Goal: Information Seeking & Learning: Learn about a topic

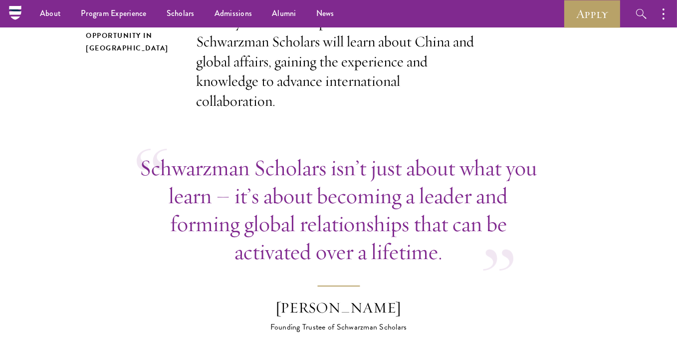
scroll to position [380, 0]
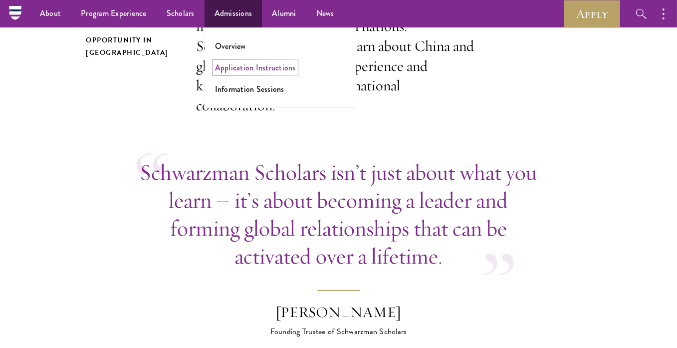
click at [230, 69] on link "Application Instructions" at bounding box center [255, 67] width 81 height 11
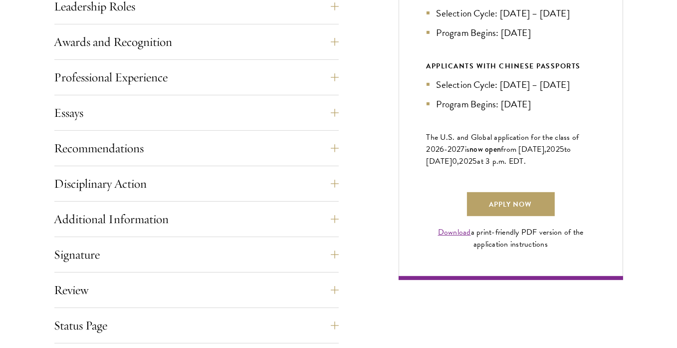
scroll to position [623, 0]
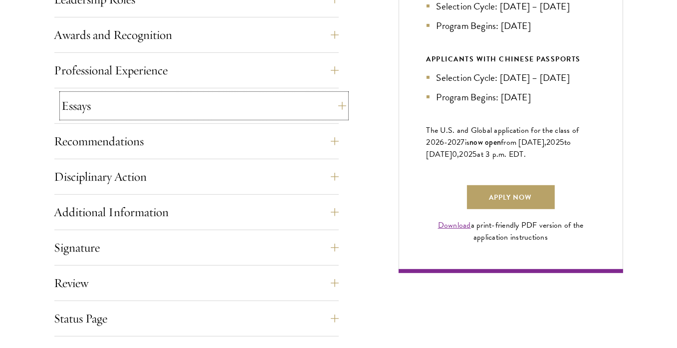
click at [83, 102] on button "Essays" at bounding box center [204, 106] width 285 height 24
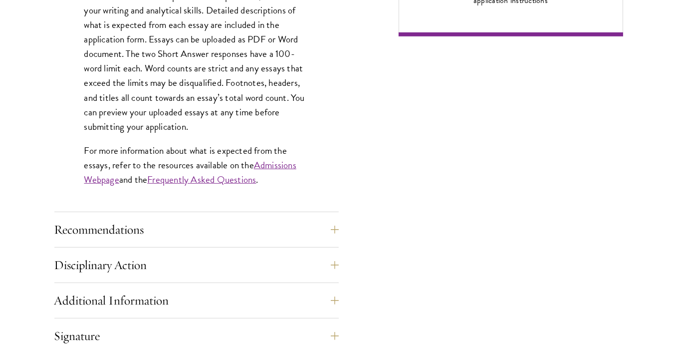
scroll to position [863, 0]
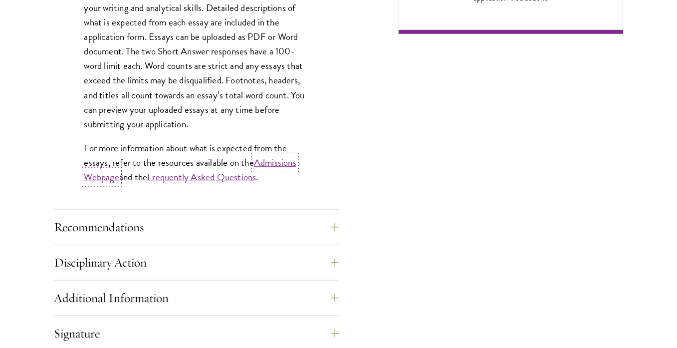
click at [277, 162] on link "Admissions Webpage" at bounding box center [190, 169] width 212 height 29
click at [229, 177] on link "Frequently Asked Questions" at bounding box center [201, 177] width 109 height 14
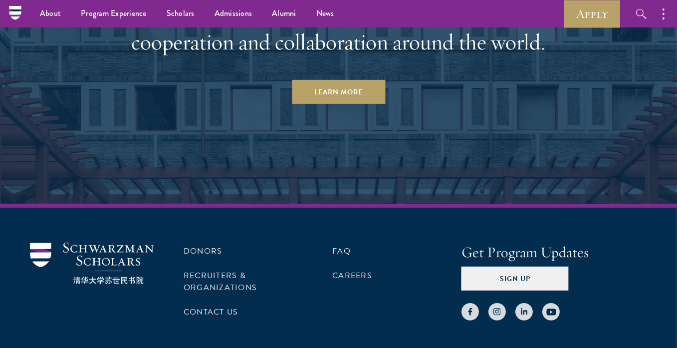
scroll to position [5020, 0]
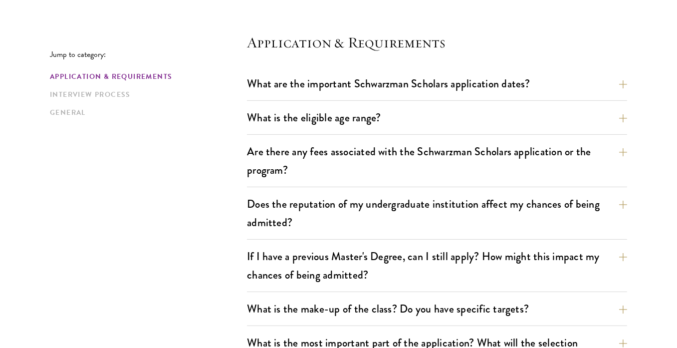
scroll to position [264, 0]
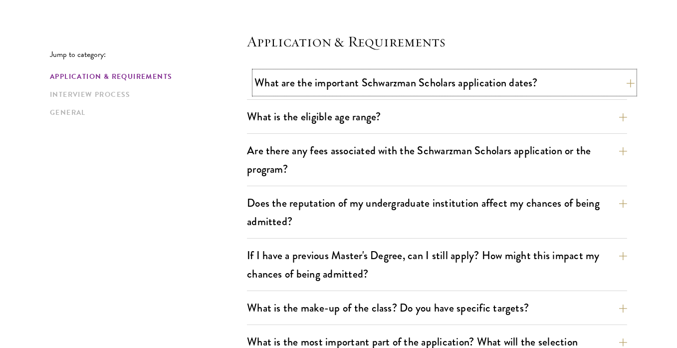
click at [282, 89] on button "What are the important Schwarzman Scholars application dates?" at bounding box center [445, 82] width 380 height 22
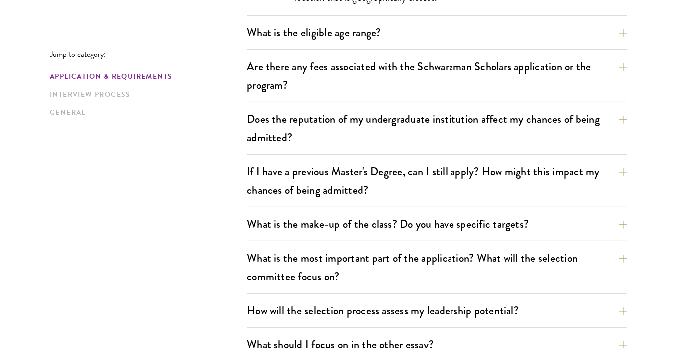
scroll to position [645, 0]
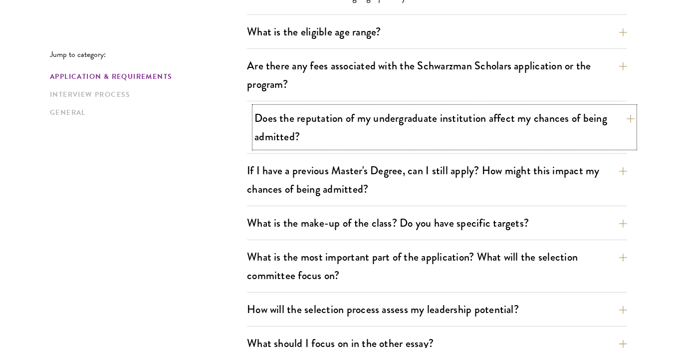
click at [263, 111] on button "Does the reputation of my undergraduate institution affect my chances of being …" at bounding box center [445, 127] width 380 height 41
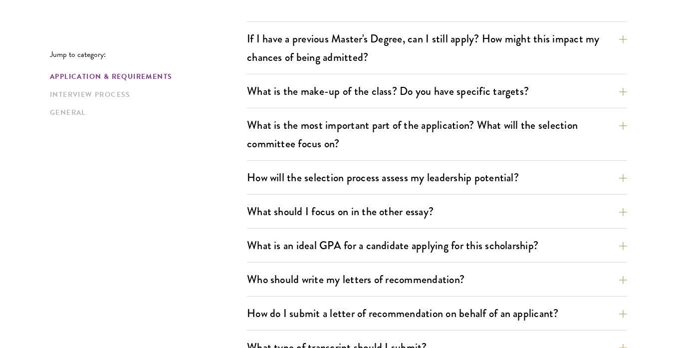
scroll to position [589, 0]
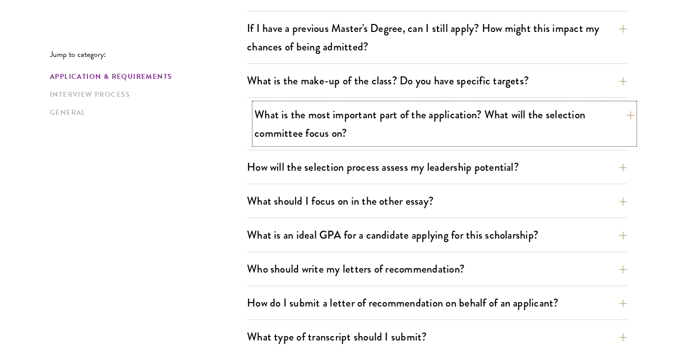
click at [267, 125] on button "What is the most important part of the application? What will the selection com…" at bounding box center [445, 123] width 380 height 41
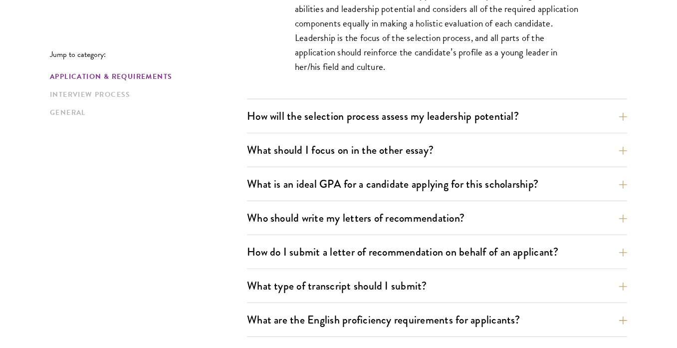
scroll to position [687, 0]
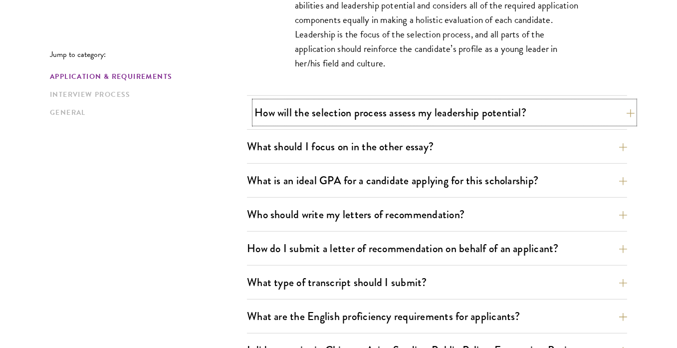
click at [260, 109] on button "How will the selection process assess my leadership potential?" at bounding box center [445, 112] width 380 height 22
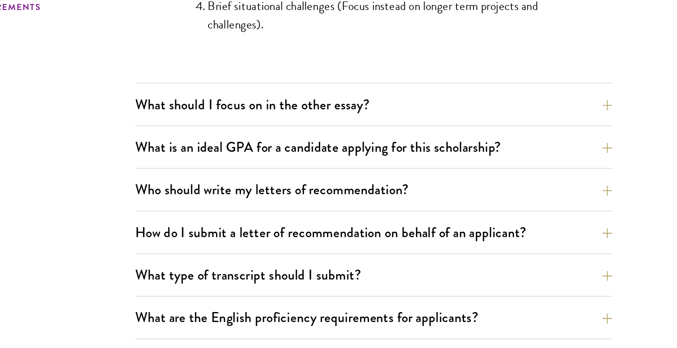
scroll to position [1079, 0]
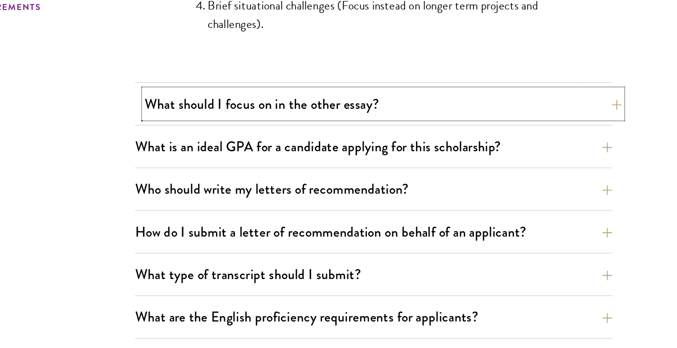
click at [269, 148] on button "What should I focus on in the other essay?" at bounding box center [445, 153] width 380 height 22
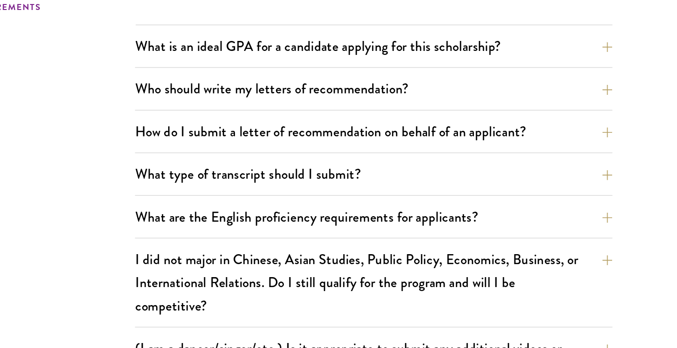
scroll to position [777, 0]
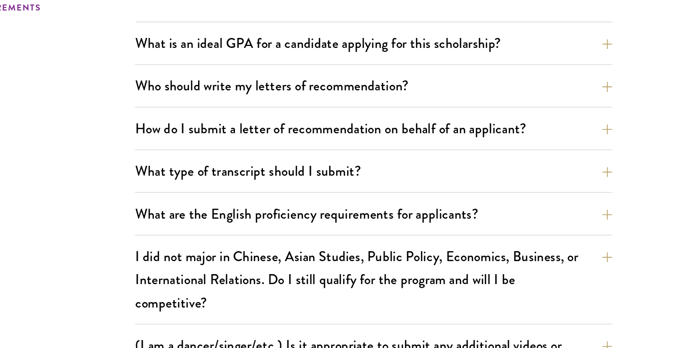
click at [250, 138] on div "Who should write my letters of recommendation? All applicants including Current…" at bounding box center [437, 142] width 380 height 28
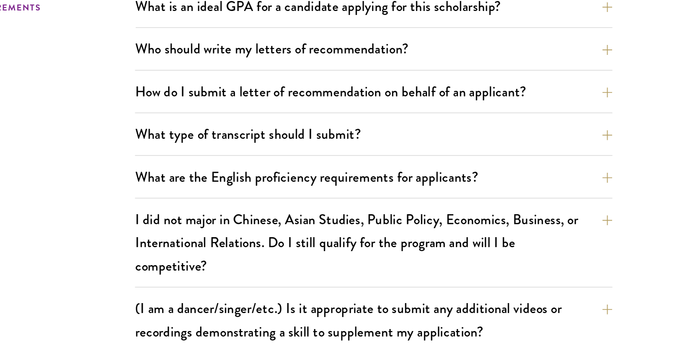
scroll to position [809, 0]
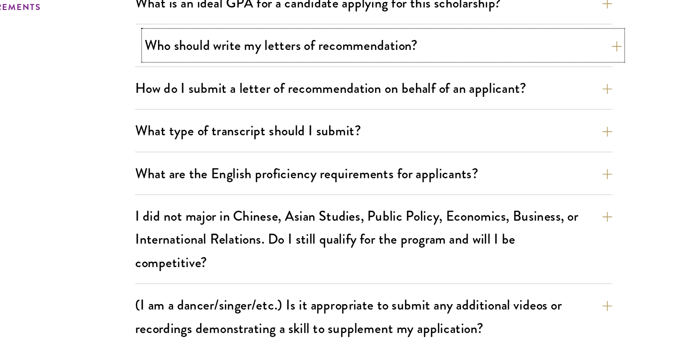
click at [266, 112] on button "Who should write my letters of recommendation?" at bounding box center [445, 107] width 380 height 22
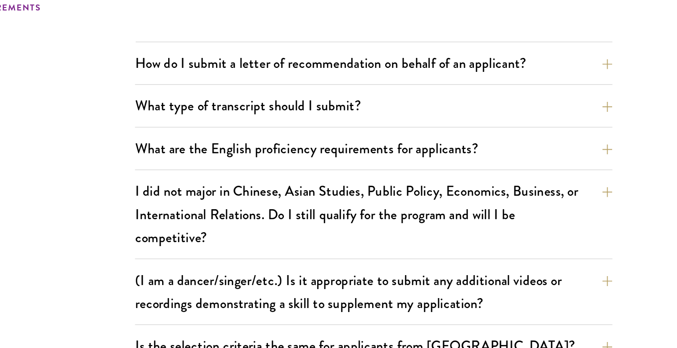
scroll to position [1140, 0]
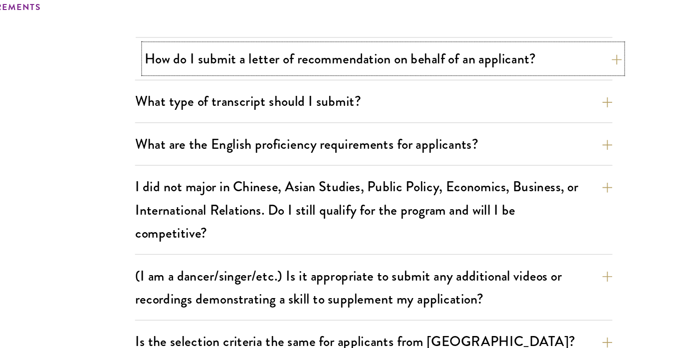
click at [260, 118] on button "How do I submit a letter of recommendation on behalf of an applicant?" at bounding box center [445, 117] width 380 height 22
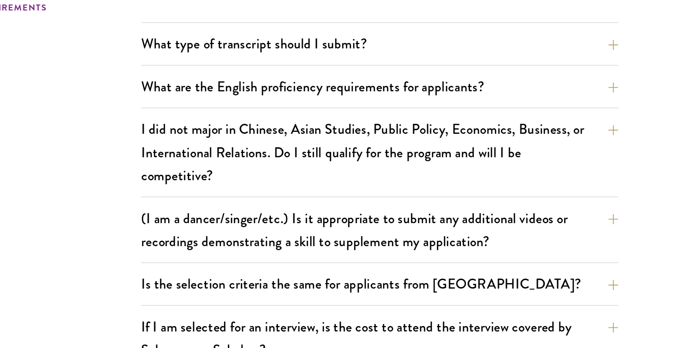
scroll to position [922, 0]
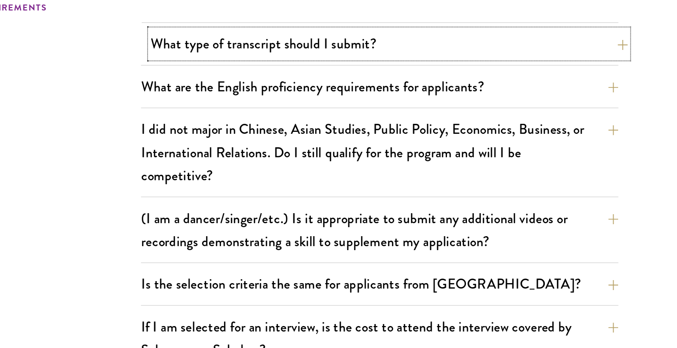
click at [260, 102] on button "What type of transcript should I submit?" at bounding box center [445, 105] width 380 height 22
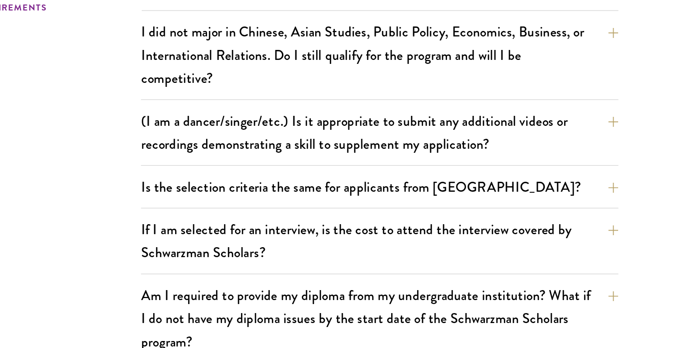
scroll to position [970, 0]
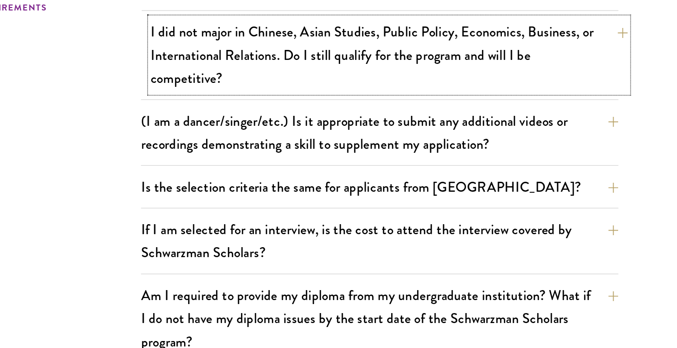
click at [277, 121] on button "I did not major in Chinese, Asian Studies, Public Policy, Economics, Business, …" at bounding box center [445, 114] width 380 height 59
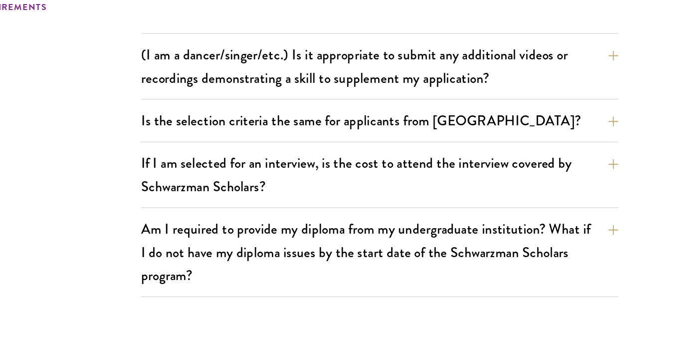
scroll to position [1042, 0]
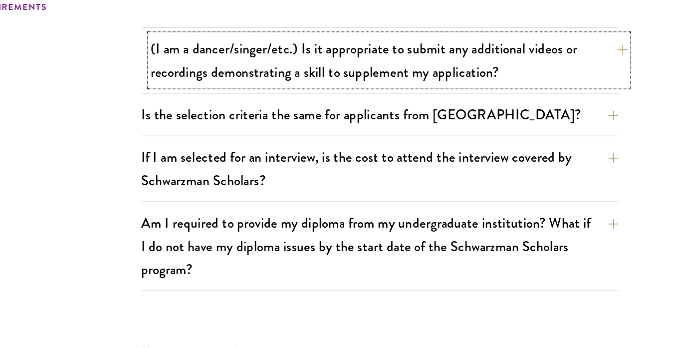
click at [267, 122] on button "(I am a dancer/singer/etc.) Is it appropriate to submit any additional videos o…" at bounding box center [445, 118] width 380 height 41
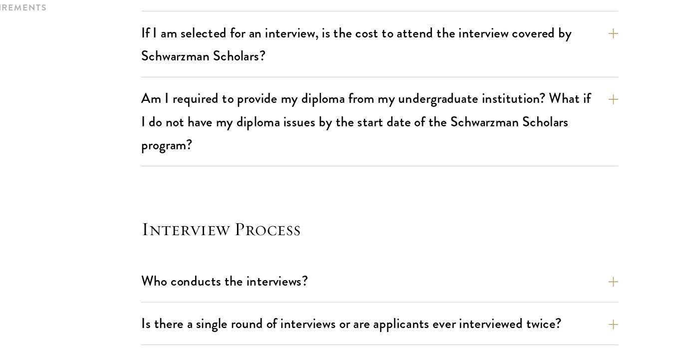
scroll to position [1057, 0]
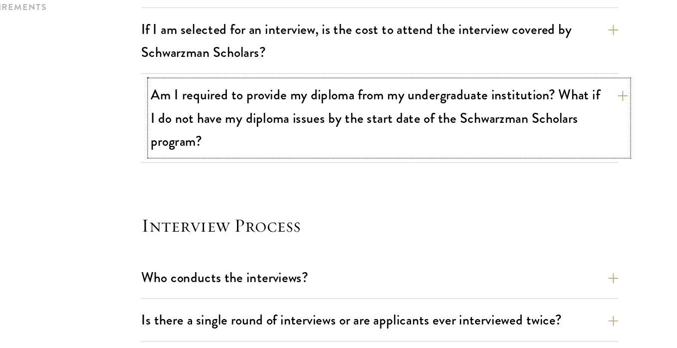
click at [264, 161] on button "Am I required to provide my diploma from my undergraduate institution? What if …" at bounding box center [445, 164] width 380 height 59
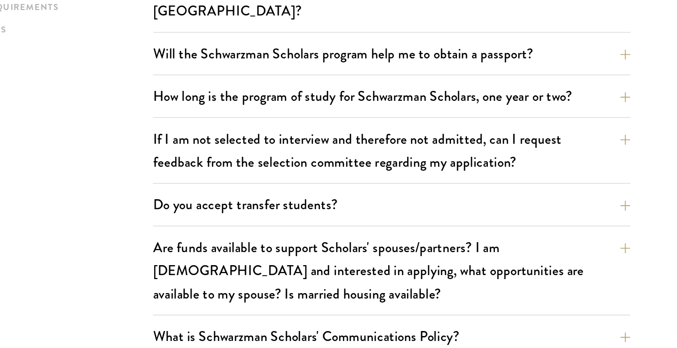
scroll to position [1681, 0]
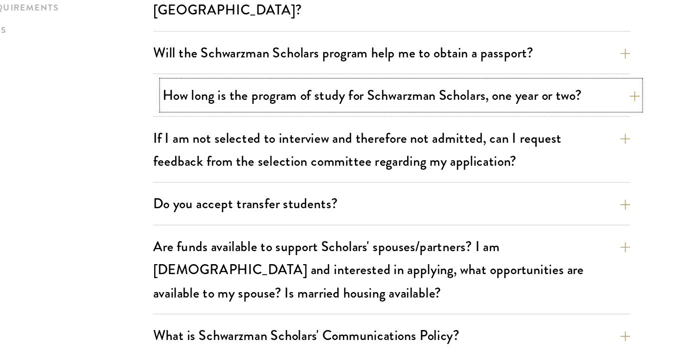
click at [267, 135] on button "How long is the program of study for Schwarzman Scholars, one year or two?" at bounding box center [445, 146] width 380 height 22
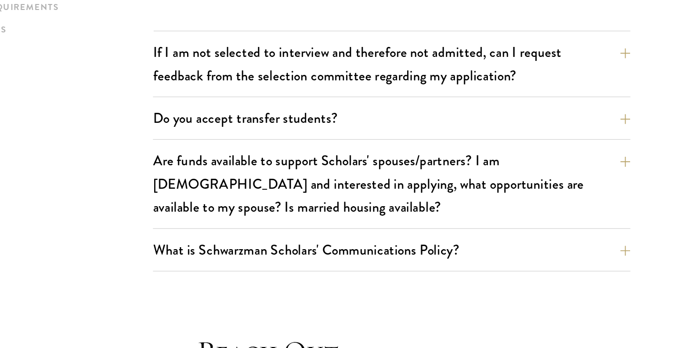
scroll to position [1765, 0]
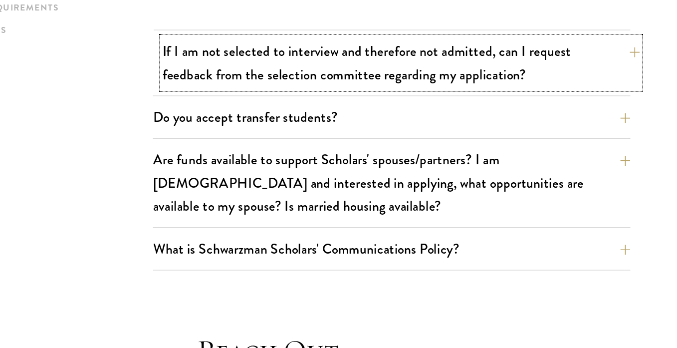
click at [279, 100] on button "If I am not selected to interview and therefore not admitted, can I request fee…" at bounding box center [445, 120] width 380 height 41
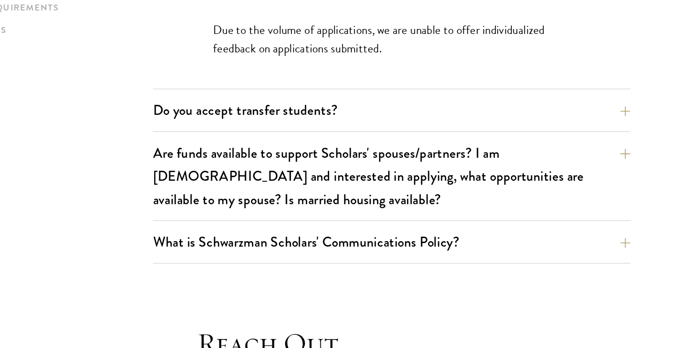
scroll to position [1684, 0]
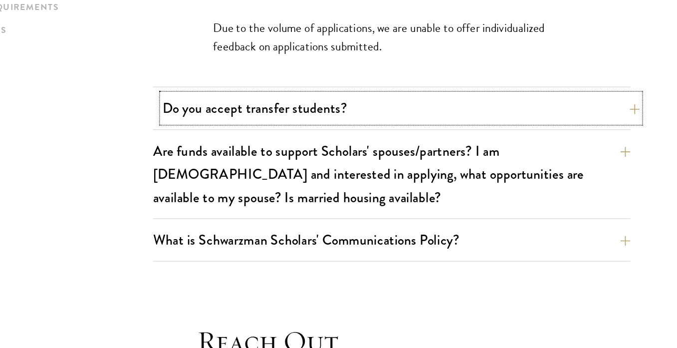
click at [253, 146] on div "Do you accept transfer students? Due to the structure of the program, we do not…" at bounding box center [437, 160] width 380 height 28
click at [260, 146] on button "Do you accept transfer students?" at bounding box center [445, 157] width 380 height 22
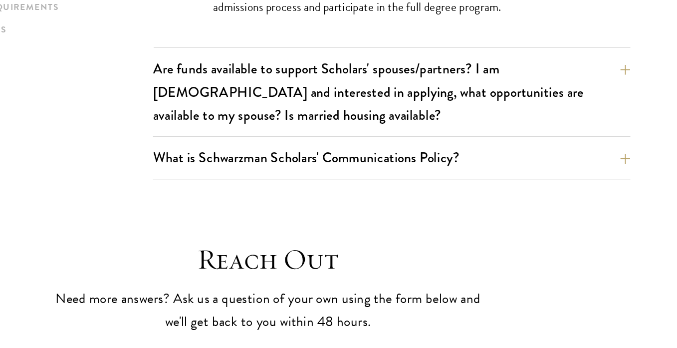
scroll to position [1765, 0]
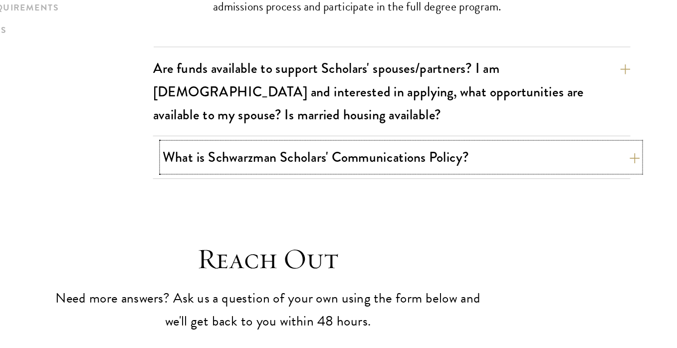
click at [265, 185] on button "What is Schwarzman Scholars' Communications Policy?" at bounding box center [445, 196] width 380 height 22
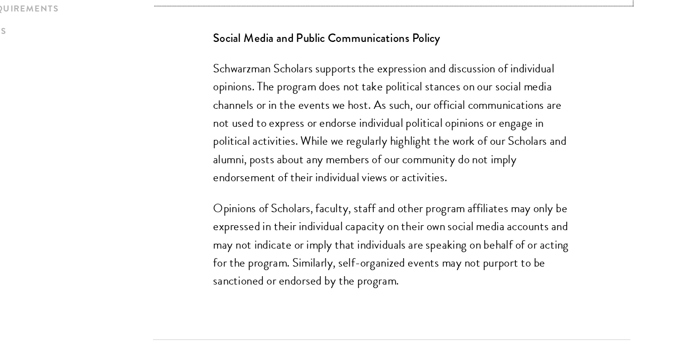
scroll to position [1816, 0]
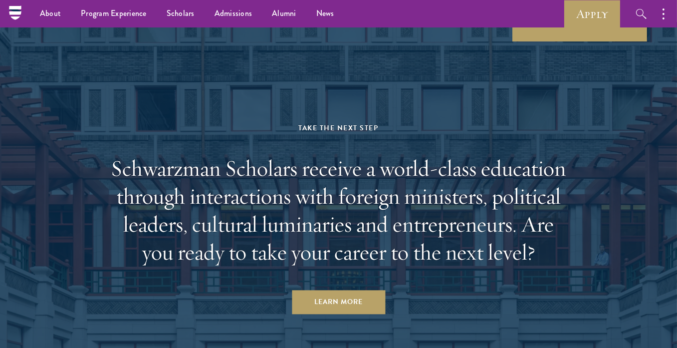
scroll to position [2784, 0]
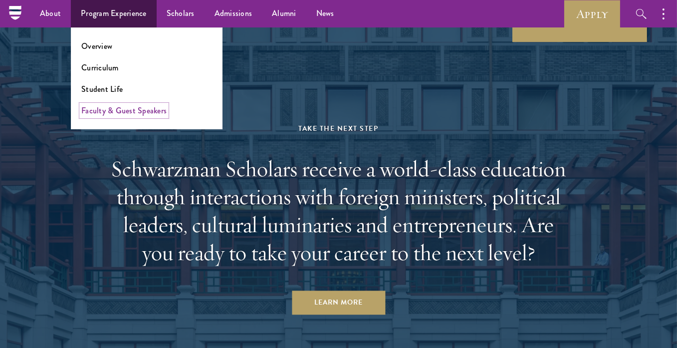
click at [113, 110] on link "Faculty & Guest Speakers" at bounding box center [123, 110] width 85 height 11
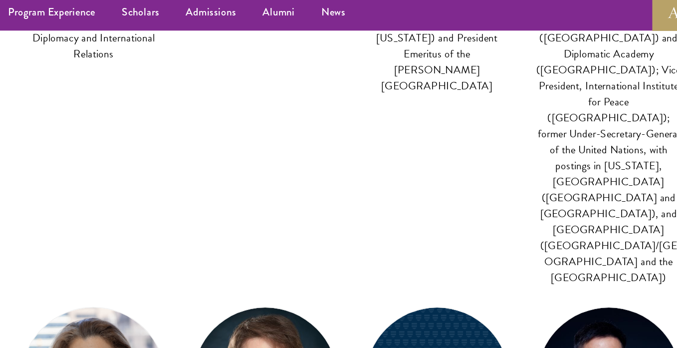
scroll to position [1647, 0]
click at [340, 235] on div "FACULTY BIO Jianxi Luo Associate Professor of Design & Artificial Intelligence,…" at bounding box center [403, 349] width 129 height 229
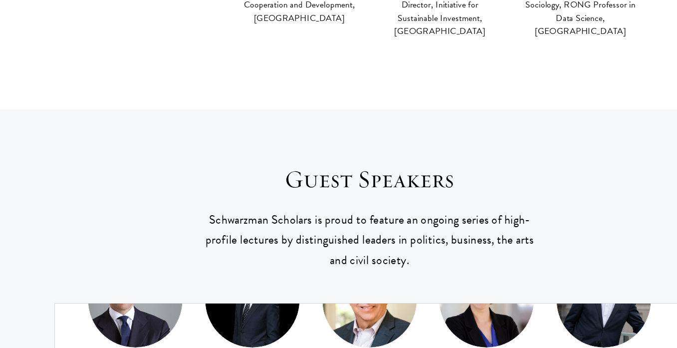
scroll to position [4006, 0]
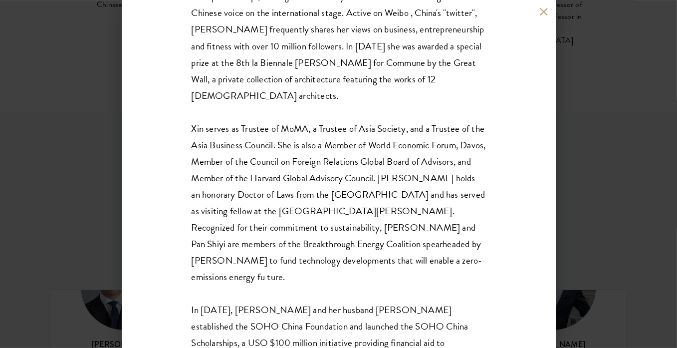
scroll to position [4019, 0]
click at [61, 115] on div "Zhang Xin Co-Founder & CEO, SOHO China SOHO China CEO Xin (Shynn) Zhang is one …" at bounding box center [338, 174] width 677 height 348
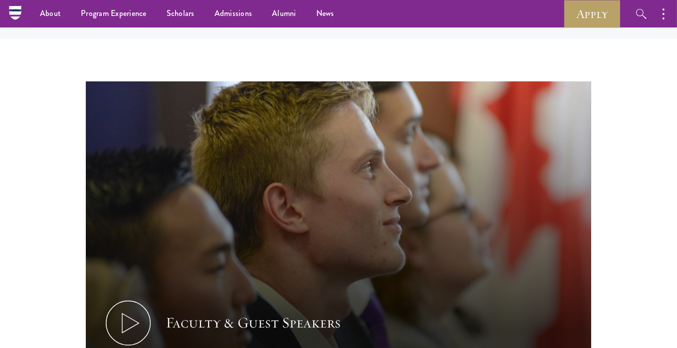
scroll to position [4574, 0]
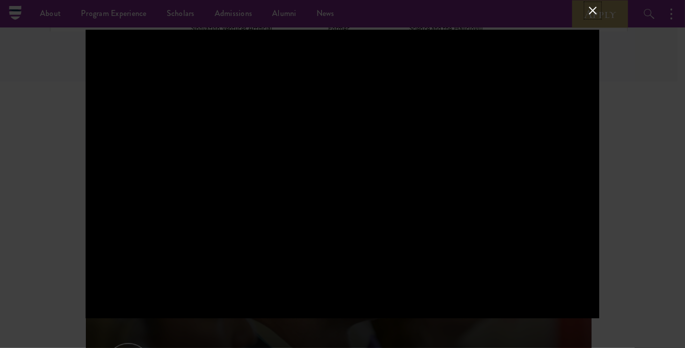
click at [594, 13] on button at bounding box center [592, 10] width 13 height 13
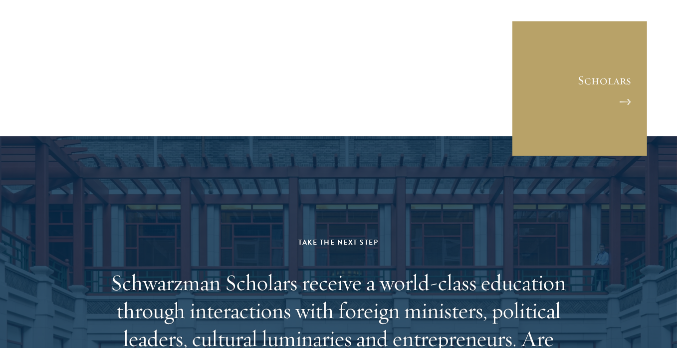
scroll to position [5024, 0]
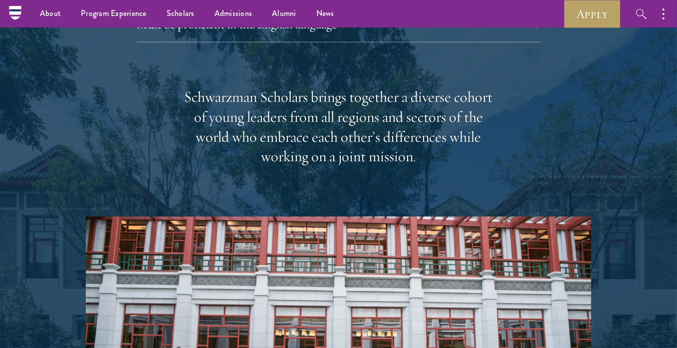
scroll to position [1520, 0]
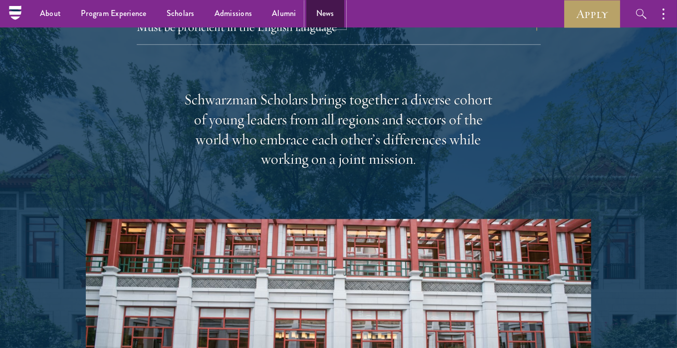
click at [322, 12] on link "News" at bounding box center [325, 13] width 38 height 27
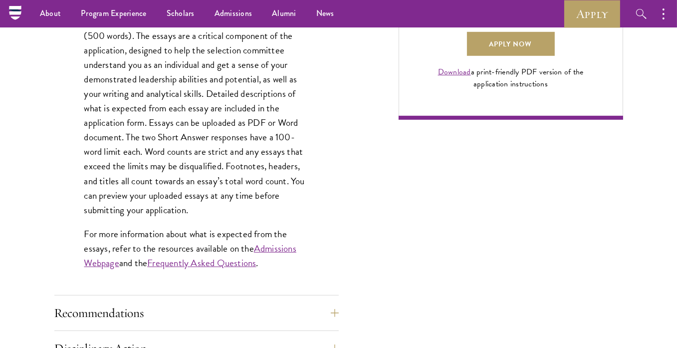
scroll to position [776, 0]
click at [173, 263] on link "Frequently Asked Questions" at bounding box center [201, 263] width 109 height 14
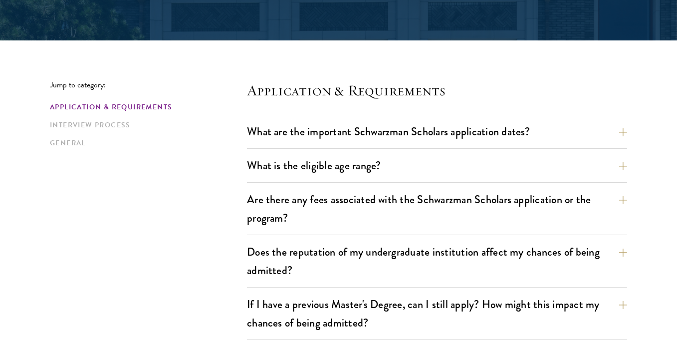
scroll to position [220, 0]
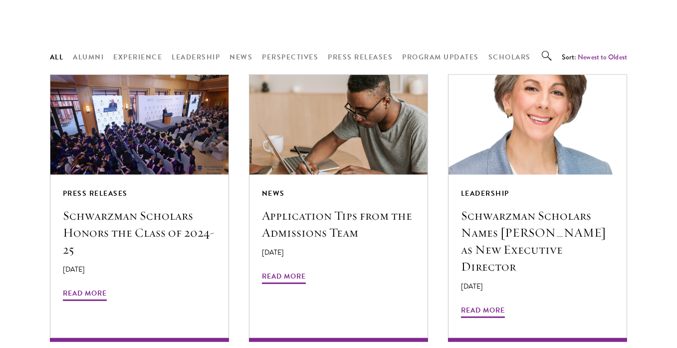
scroll to position [830, 0]
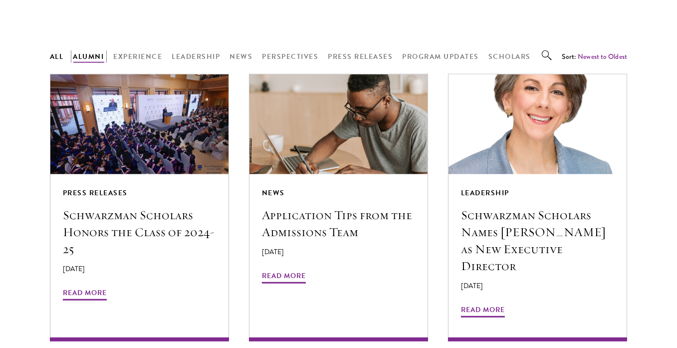
click at [92, 50] on button "Alumni" at bounding box center [88, 56] width 31 height 12
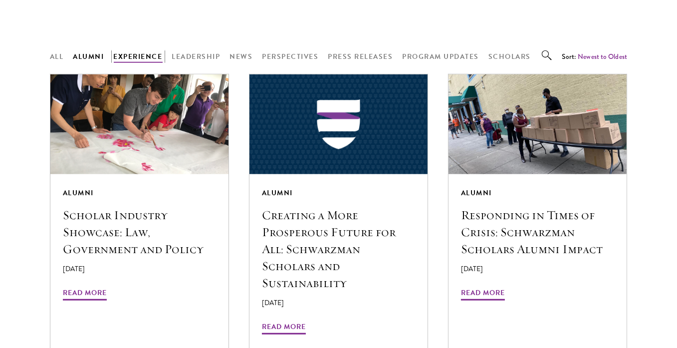
click at [129, 50] on button "Experience" at bounding box center [138, 56] width 49 height 12
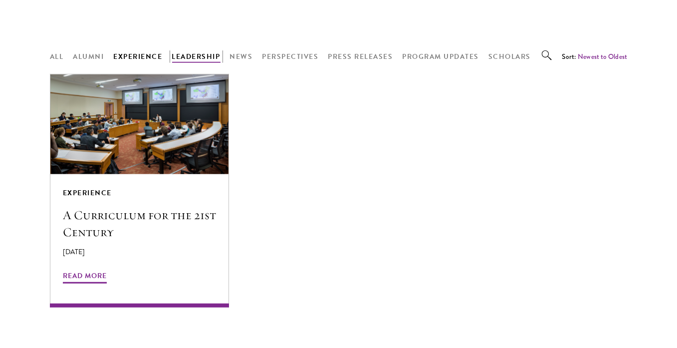
click at [191, 50] on button "Leadership" at bounding box center [196, 56] width 48 height 12
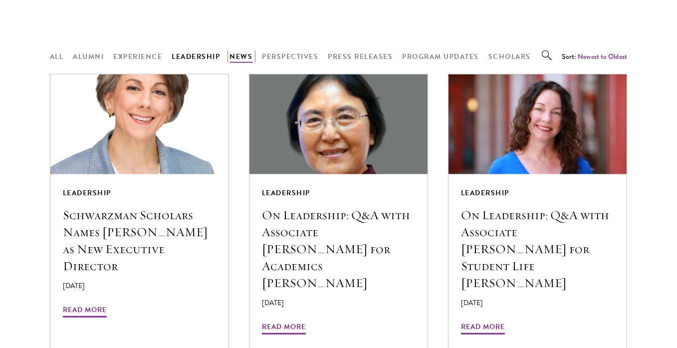
click at [248, 50] on button "News" at bounding box center [241, 56] width 23 height 12
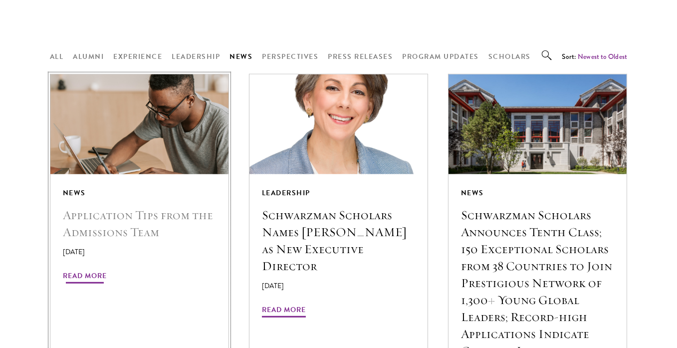
click at [151, 207] on h5 "Application Tips from the Admissions Team" at bounding box center [139, 224] width 153 height 34
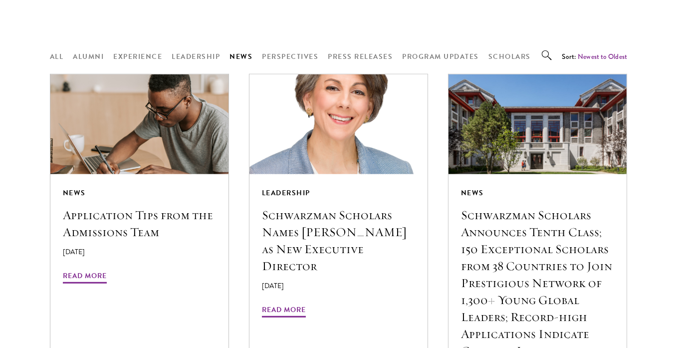
click at [279, 64] on div "Leadership Schwarzman Scholars Names [PERSON_NAME] as New Executive Director [D…" at bounding box center [338, 267] width 199 height 407
click at [283, 50] on button "Perspectives" at bounding box center [291, 56] width 56 height 12
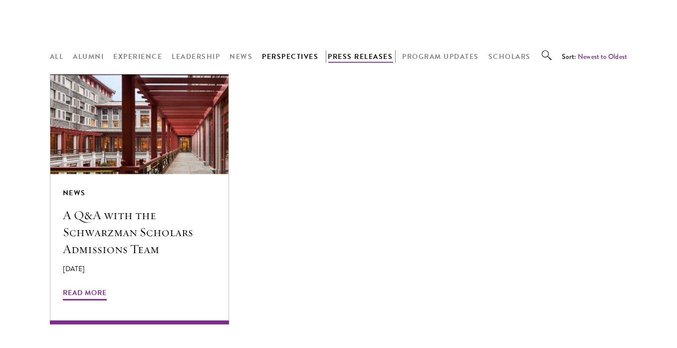
click at [349, 50] on button "Press Releases" at bounding box center [360, 56] width 65 height 12
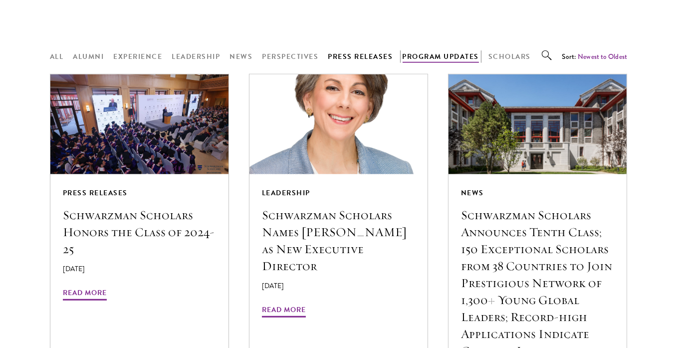
click at [423, 50] on button "Program Updates" at bounding box center [441, 56] width 77 height 12
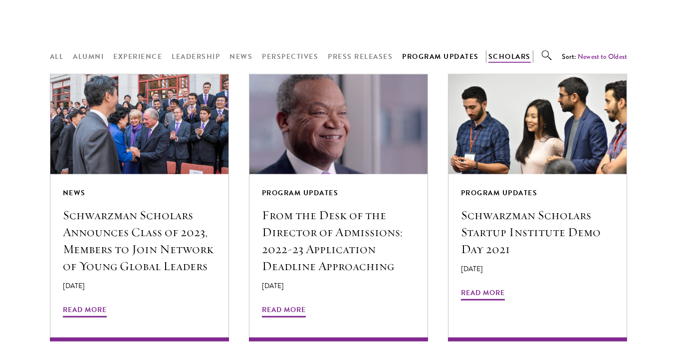
click at [502, 50] on button "Scholars" at bounding box center [510, 56] width 42 height 12
